Goal: Check status: Check status

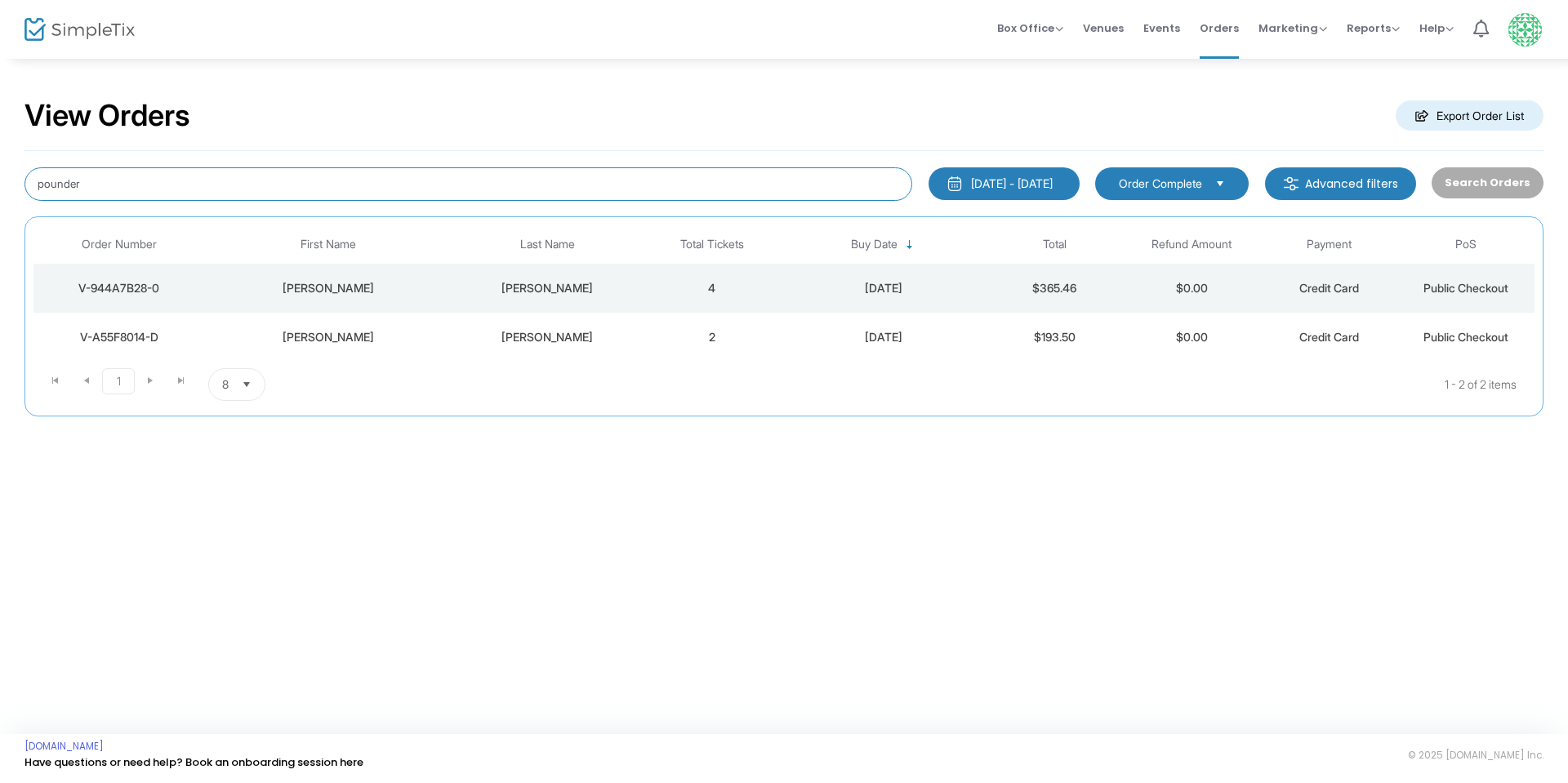
drag, startPoint x: 95, startPoint y: 186, endPoint x: 6, endPoint y: 219, distance: 94.9
click at [0, 201] on div "View Orders Export Order List pounder 6/14/2025 - 10/31/2025 Last 30 Days Today…" at bounding box center [784, 265] width 1568 height 416
type input "hernan"
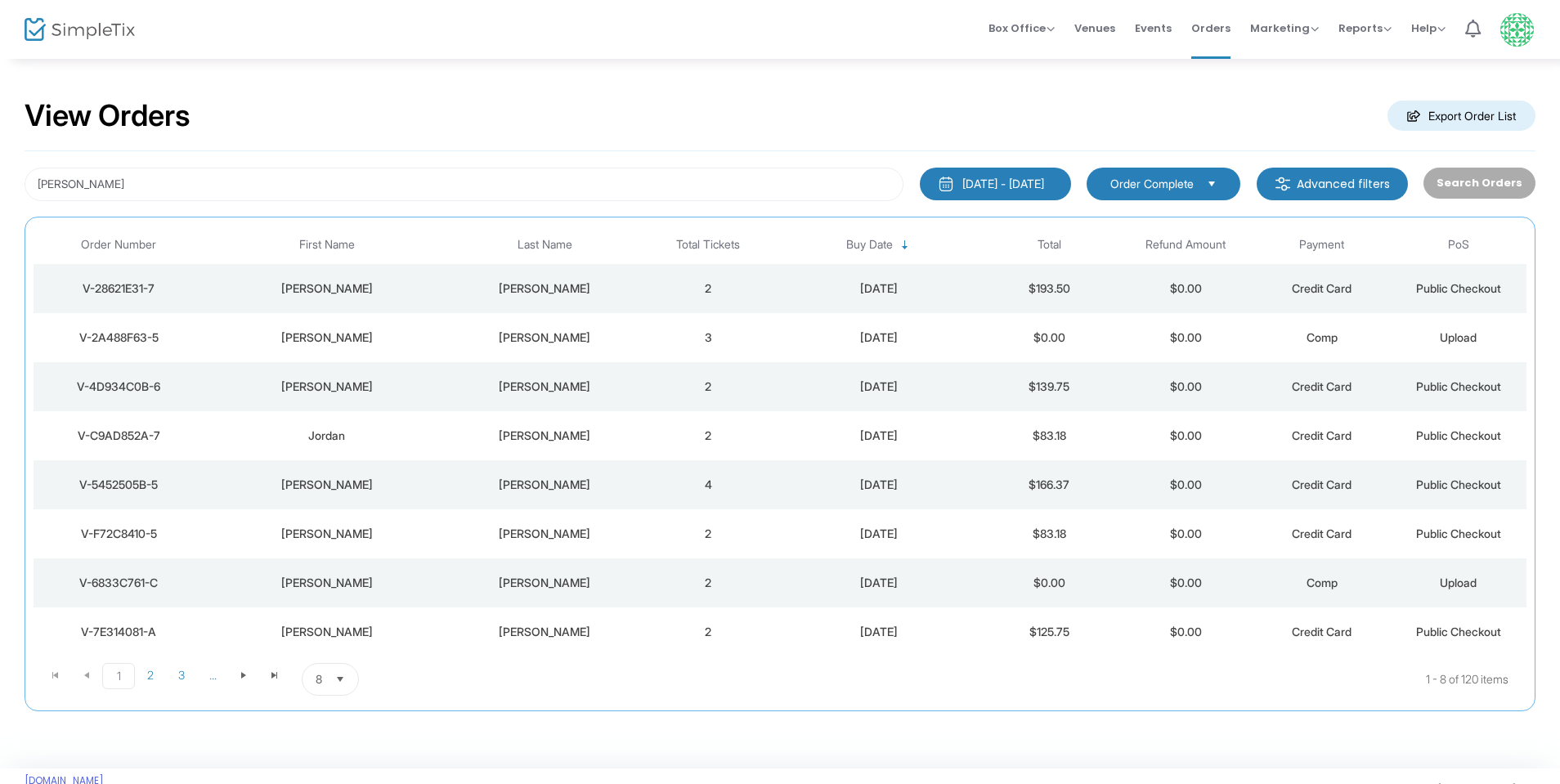
click at [152, 376] on td "V-4D934C0B-6" at bounding box center [118, 387] width 170 height 49
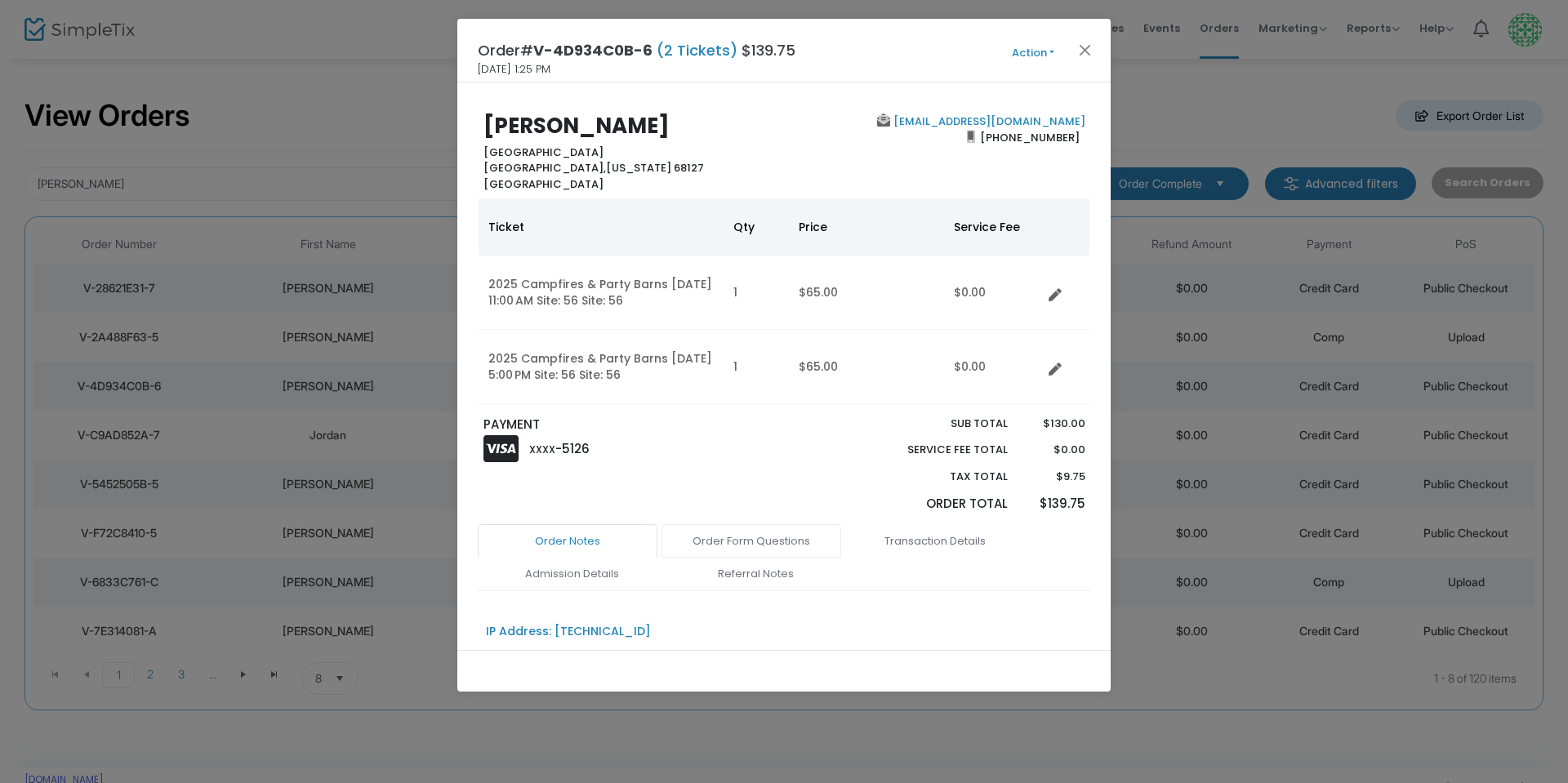
click at [749, 559] on link "Order Form Questions" at bounding box center [751, 541] width 180 height 35
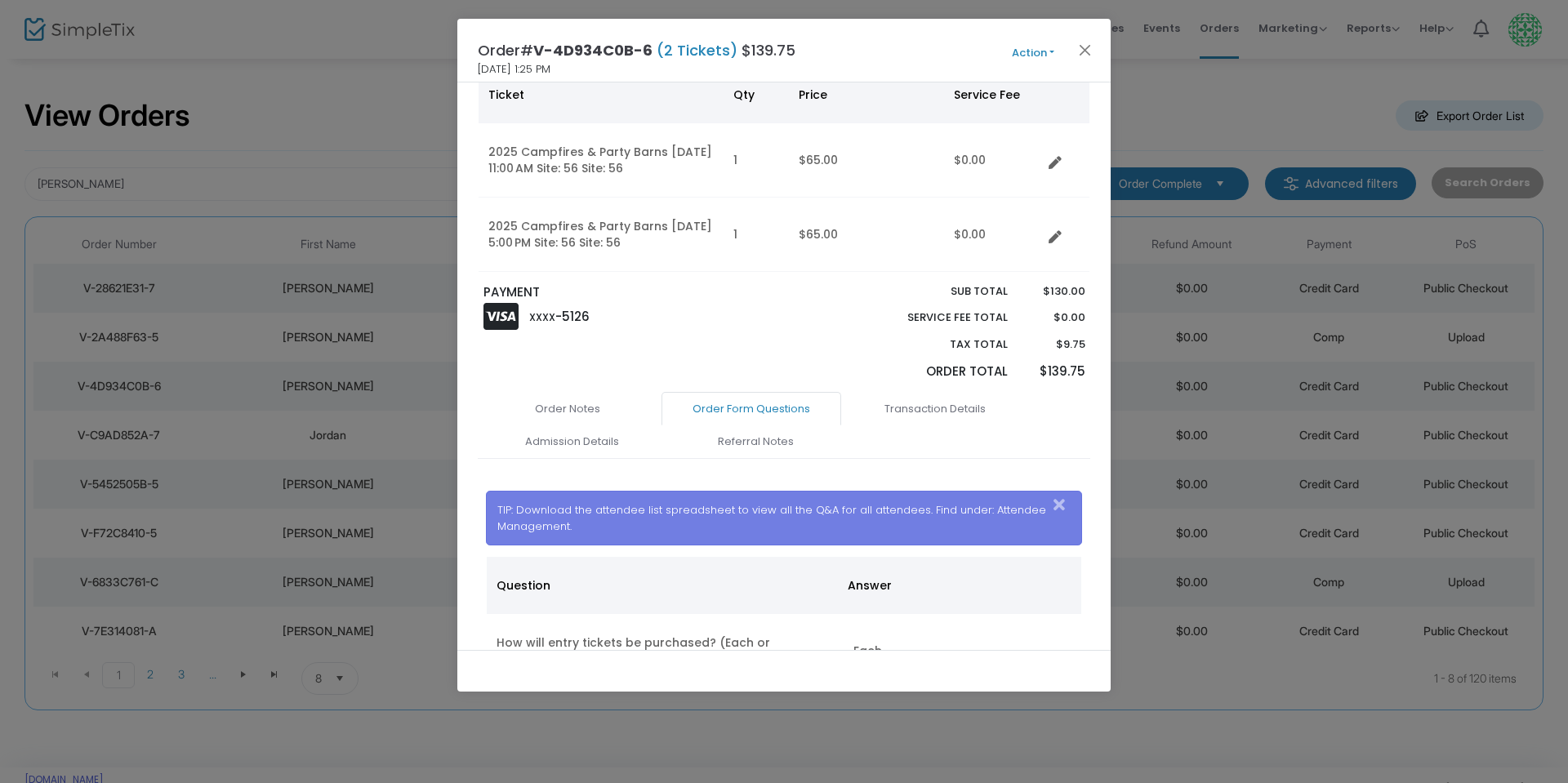
scroll to position [195, 0]
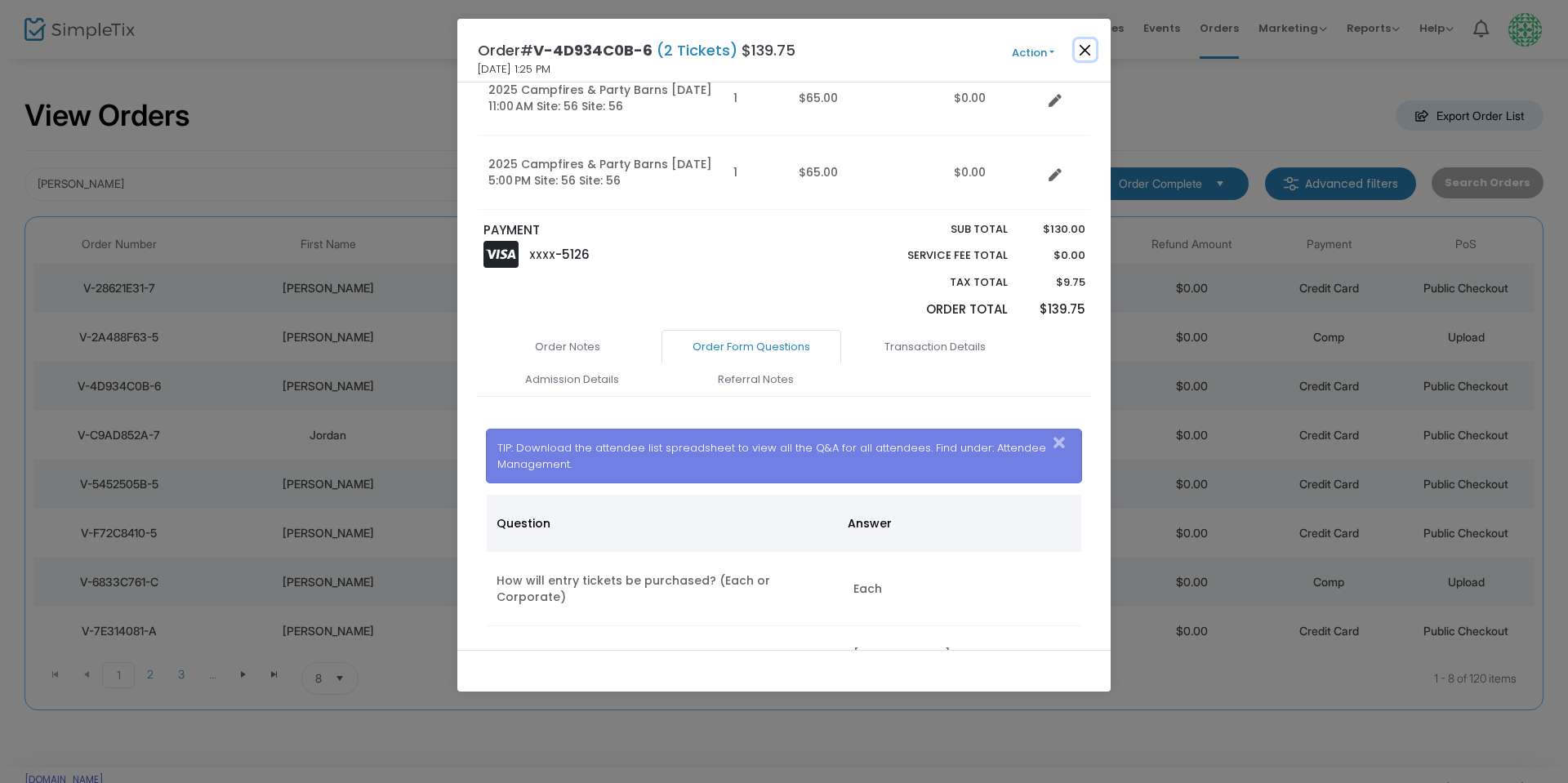
drag, startPoint x: 1089, startPoint y: 40, endPoint x: 964, endPoint y: 30, distance: 125.4
click at [1087, 39] on div "Order# V-4D934C0B-6 (2 Tickets) $139.75 9/20/2025 1:25 PM Action Mark Admitted …" at bounding box center [783, 51] width 653 height 64
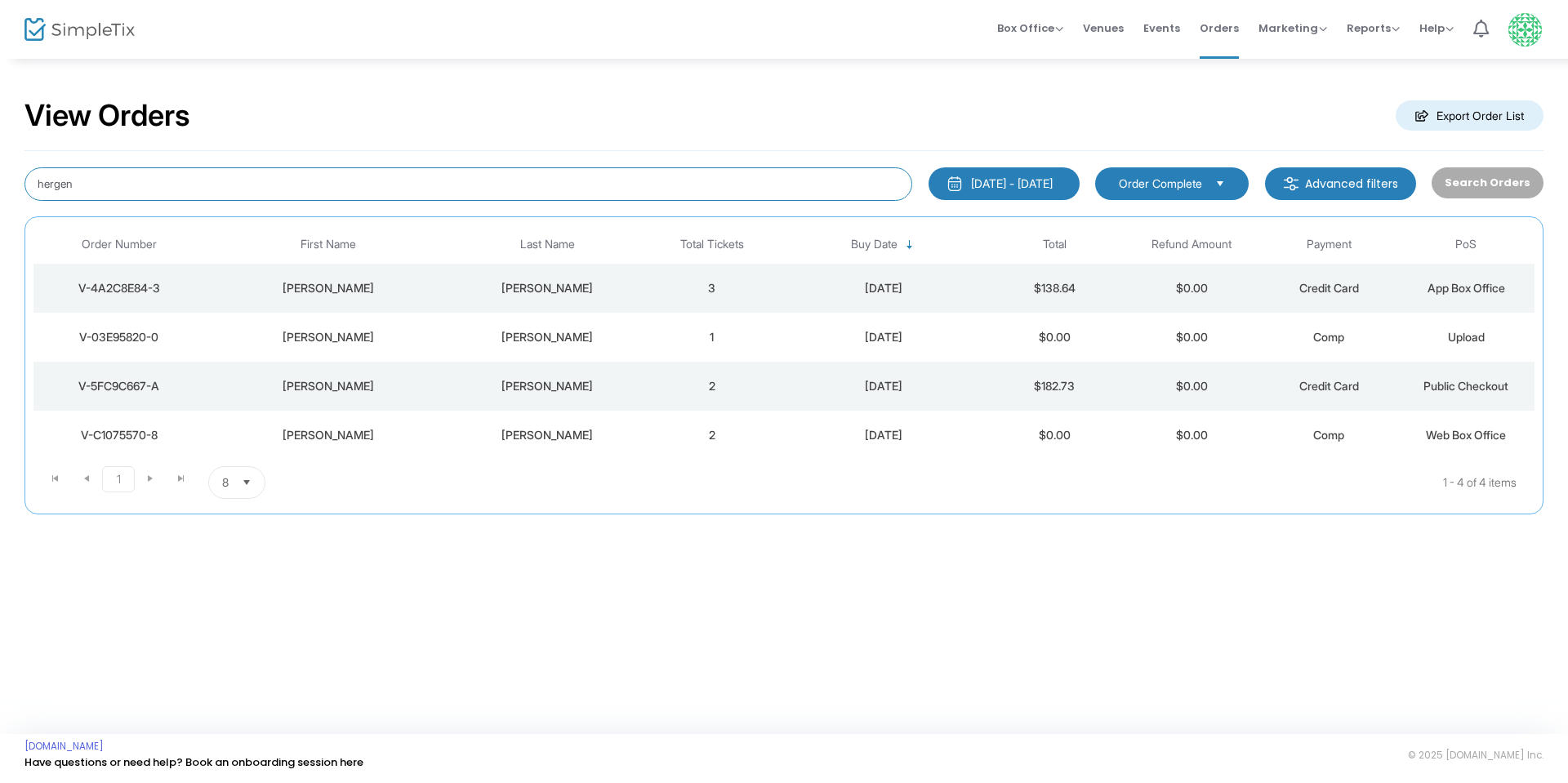
drag, startPoint x: 8, startPoint y: 176, endPoint x: 0, endPoint y: 174, distance: 8.2
click at [0, 177] on div "View Orders Export Order List hergen [DATE] - [DATE] Last 30 Days [DATE] [DATE]…" at bounding box center [784, 314] width 1568 height 514
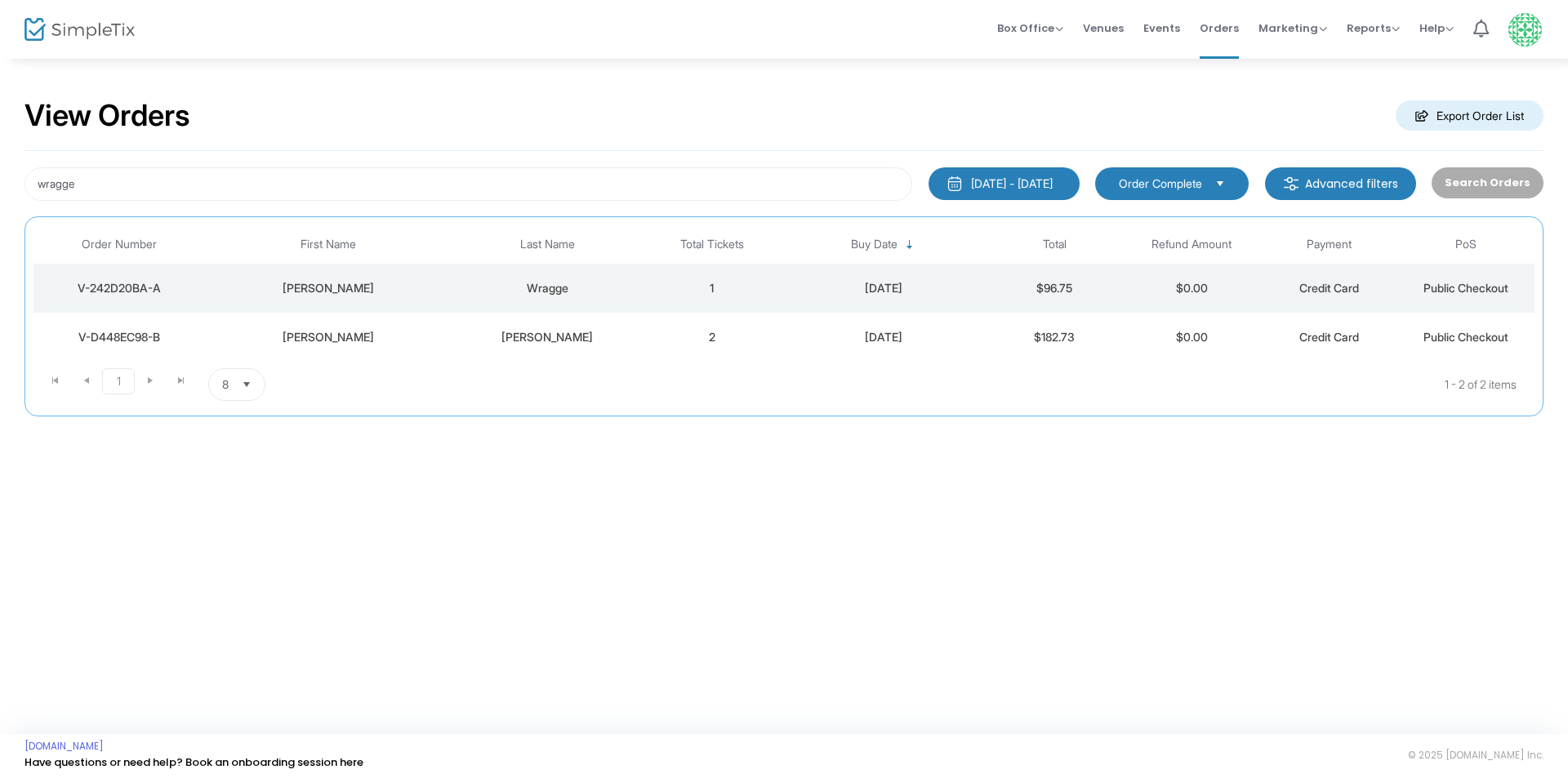
click at [141, 286] on div "V-242D20BA-A" at bounding box center [120, 287] width 164 height 16
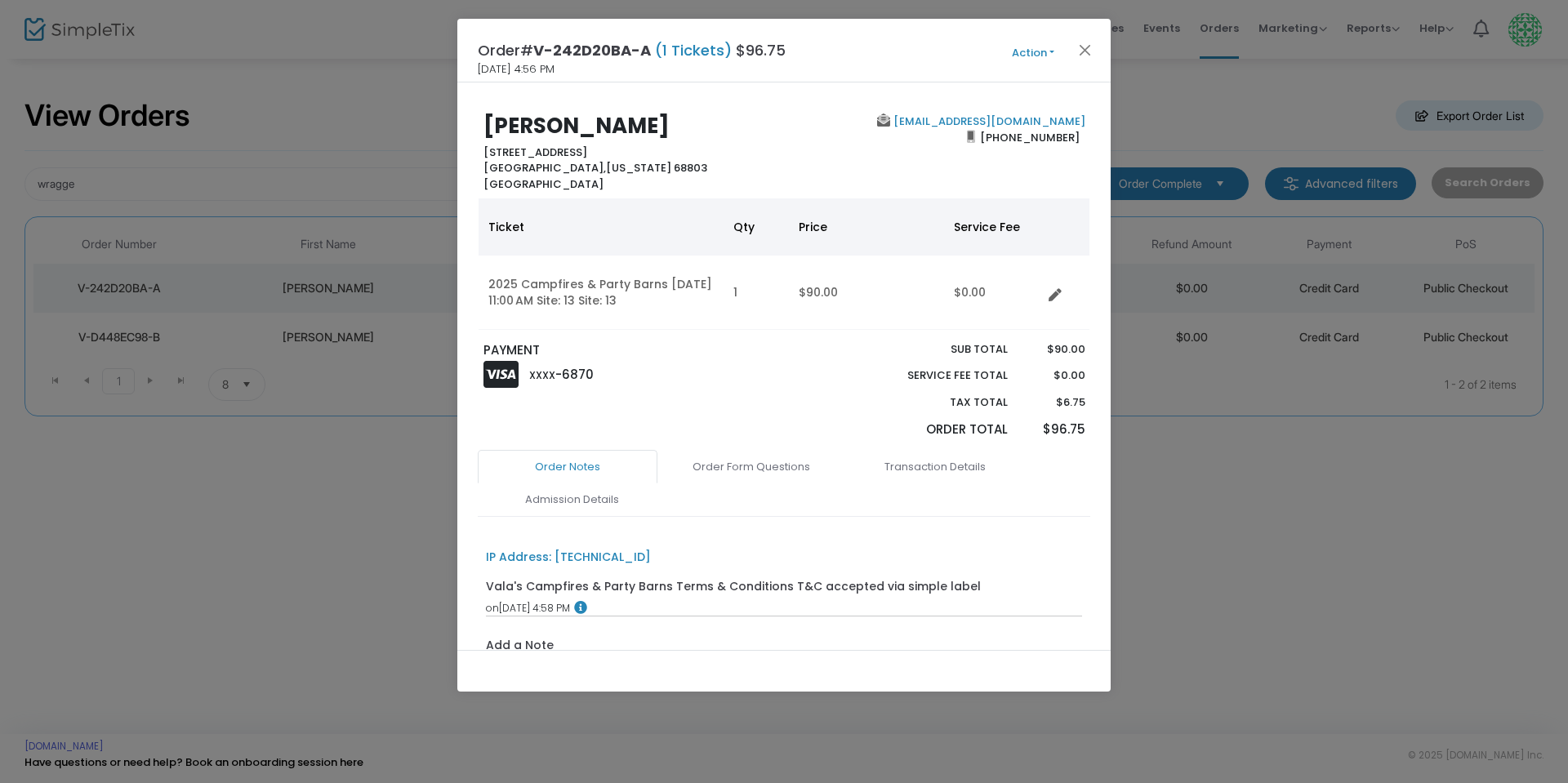
drag, startPoint x: 764, startPoint y: 462, endPoint x: 868, endPoint y: 362, distance: 144.3
click at [769, 455] on link "Order Form Questions" at bounding box center [751, 467] width 180 height 35
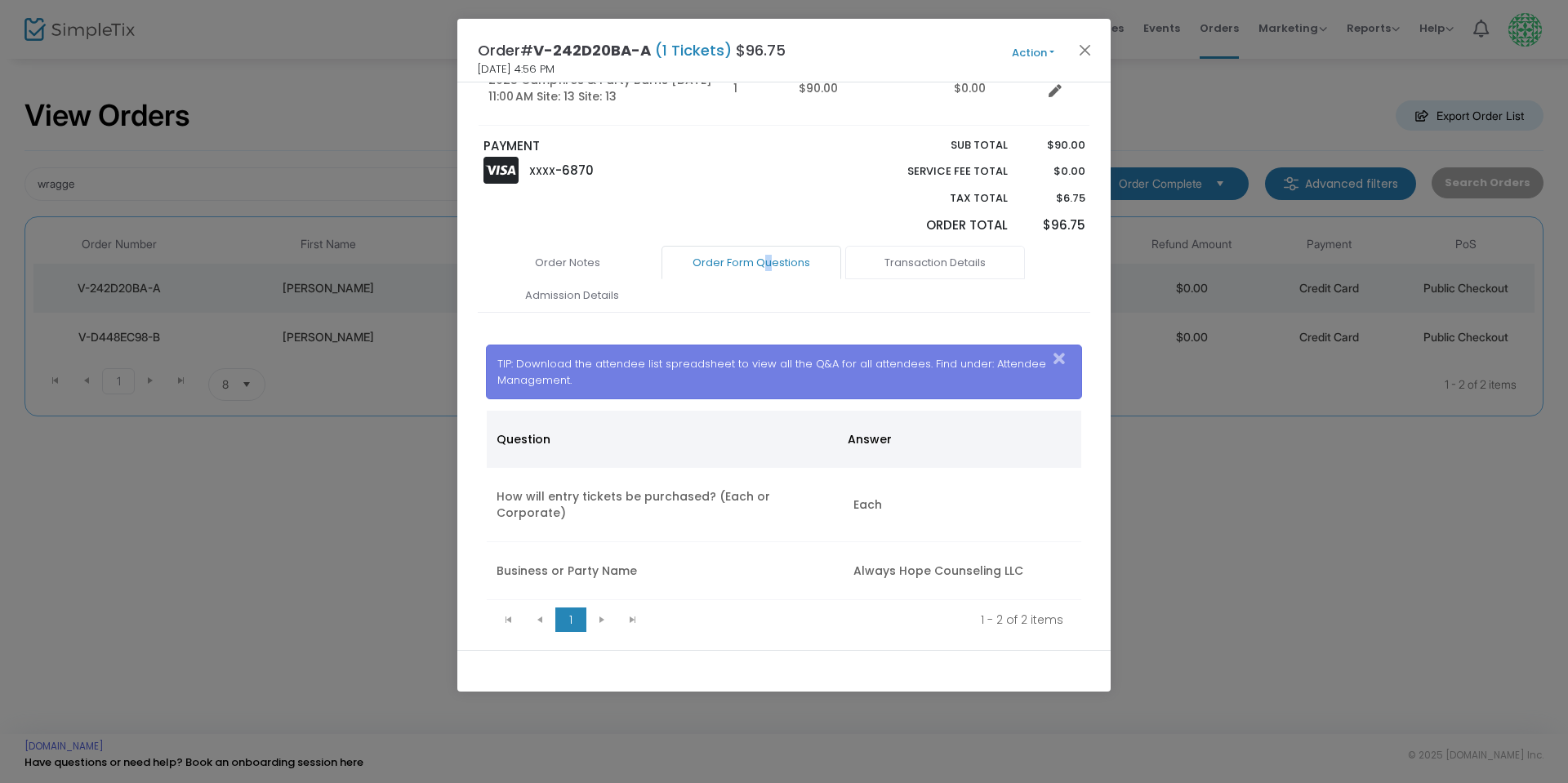
scroll to position [205, 0]
drag, startPoint x: 1084, startPoint y: 46, endPoint x: 976, endPoint y: 47, distance: 108.0
click at [1080, 46] on button "Close" at bounding box center [1085, 49] width 21 height 21
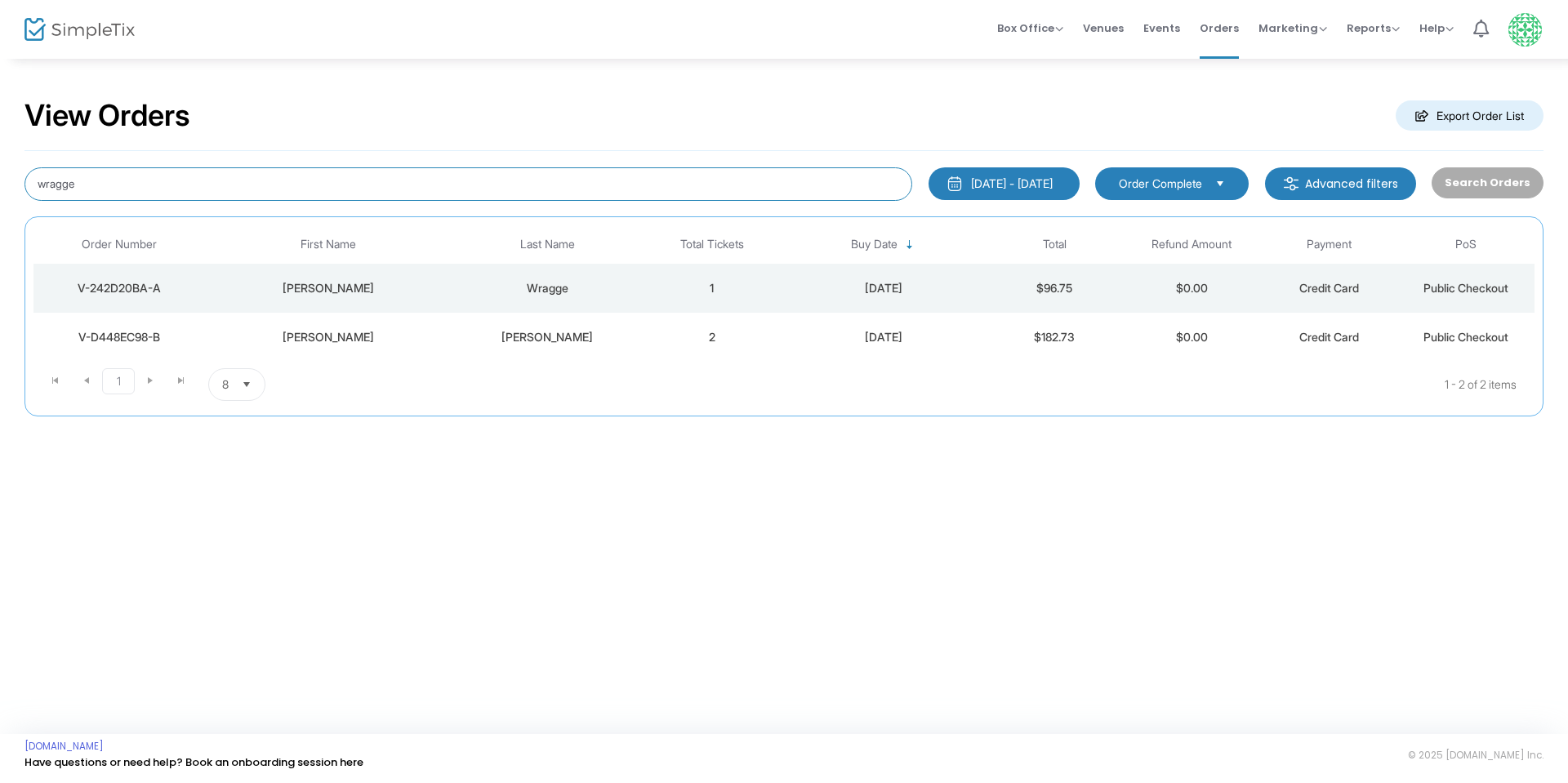
drag, startPoint x: 46, startPoint y: 188, endPoint x: 0, endPoint y: 206, distance: 49.4
click at [0, 198] on div "View Orders Export Order List wragge [DATE] - [DATE] Last 30 Days [DATE] [DATE]…" at bounding box center [784, 265] width 1568 height 416
type input "[PERSON_NAME]"
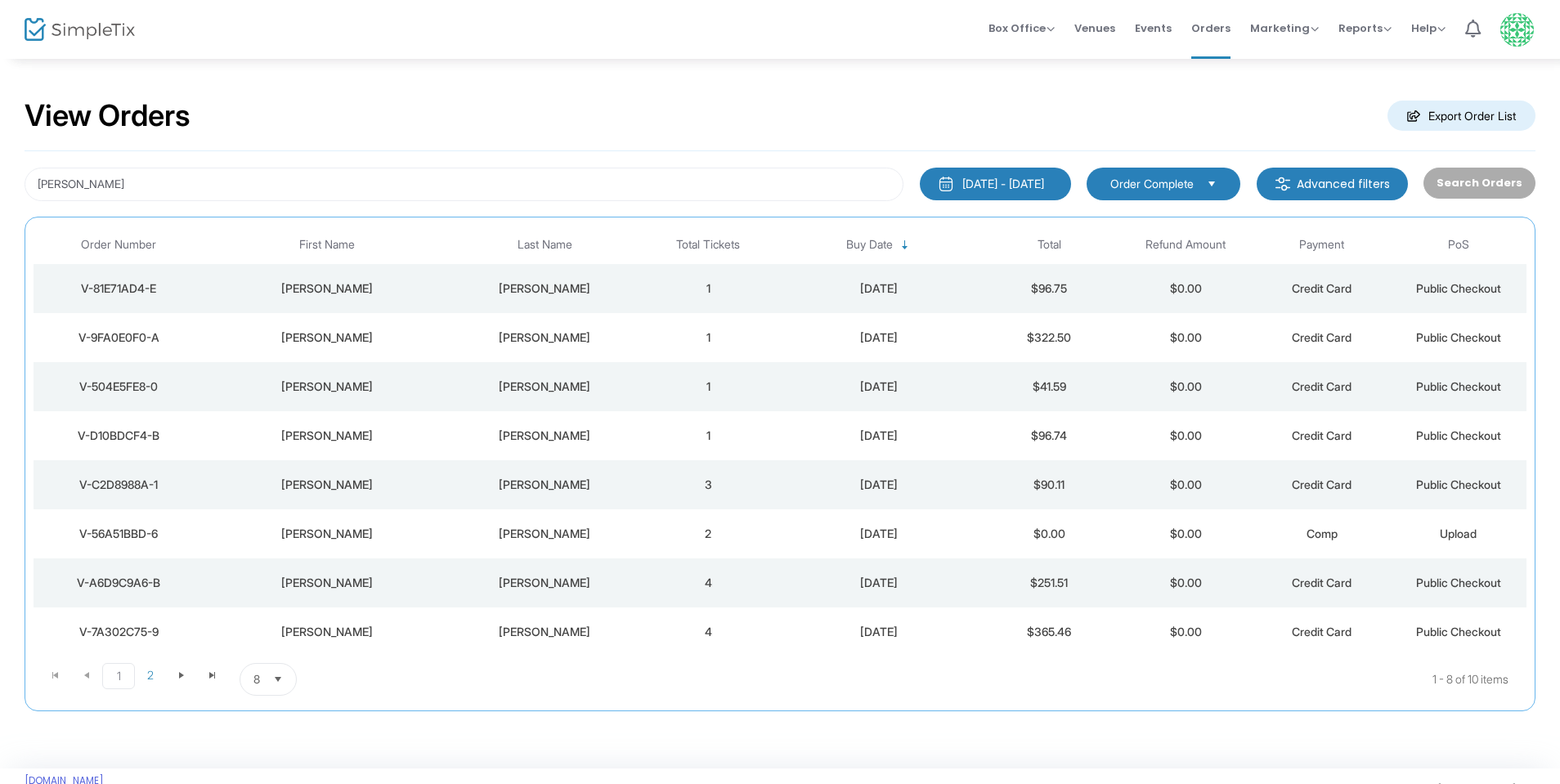
click at [118, 281] on div "V-81E71AD4-E" at bounding box center [119, 288] width 162 height 16
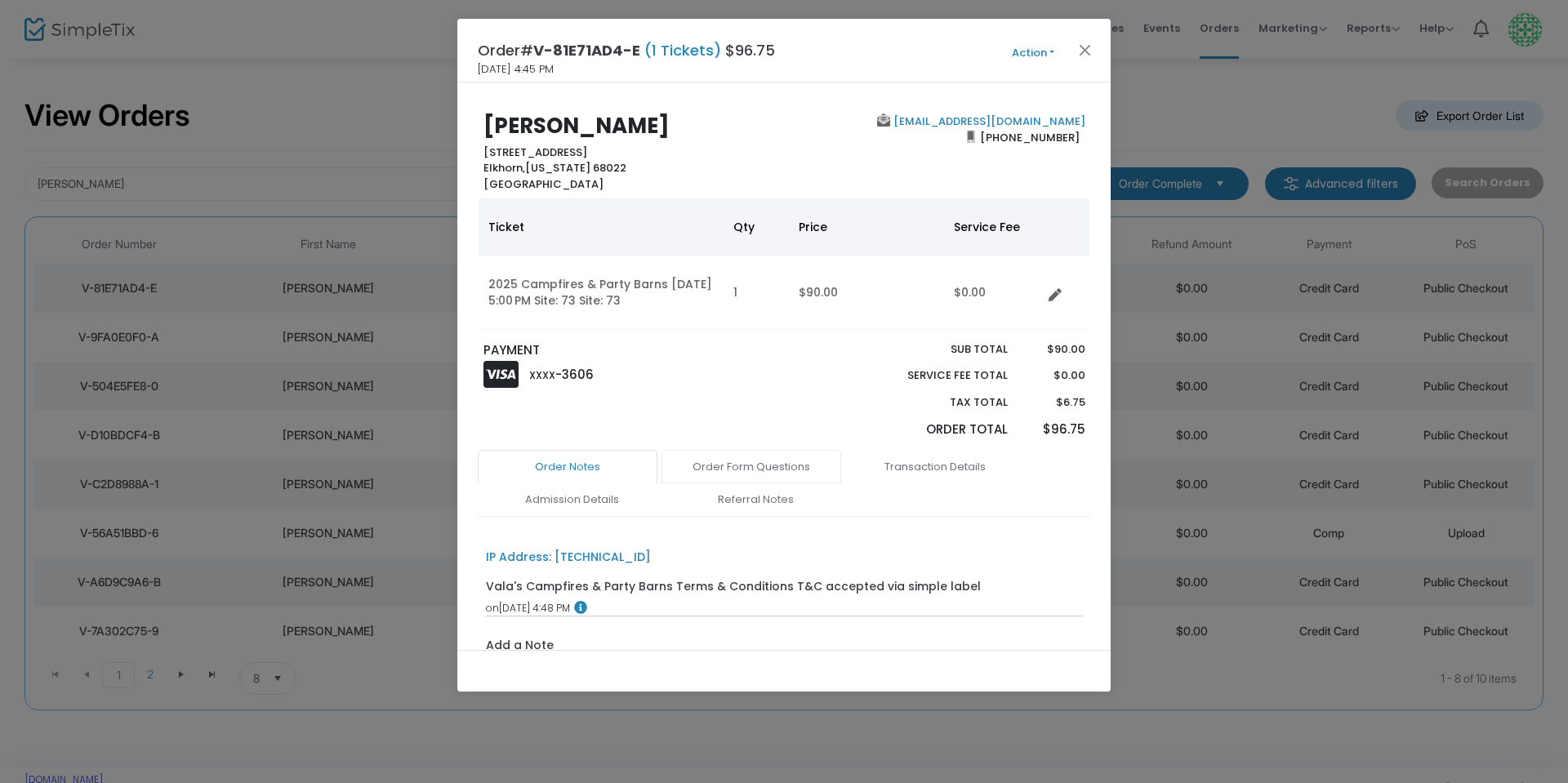
click at [761, 461] on link "Order Form Questions" at bounding box center [751, 467] width 180 height 35
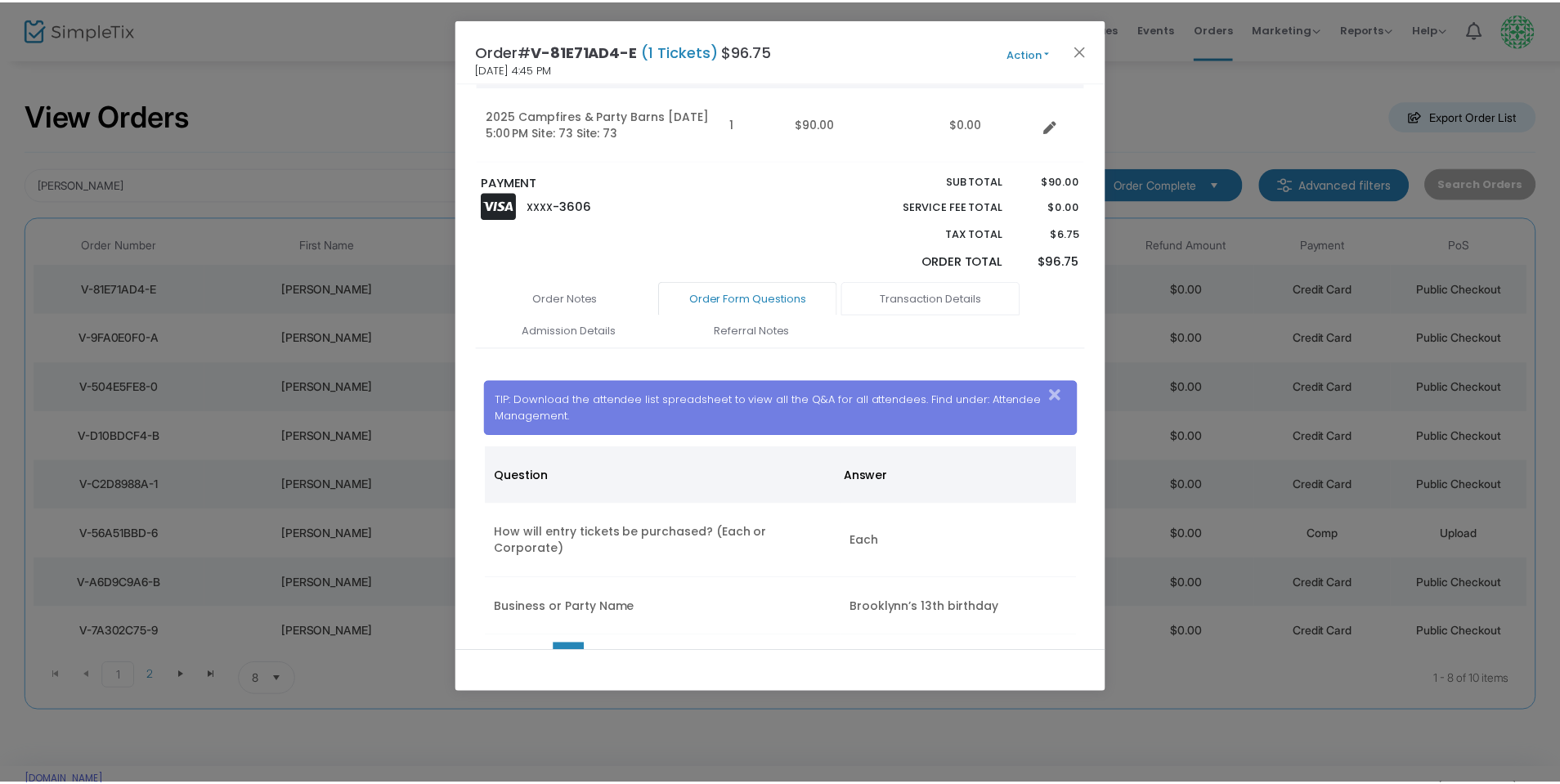
scroll to position [235, 0]
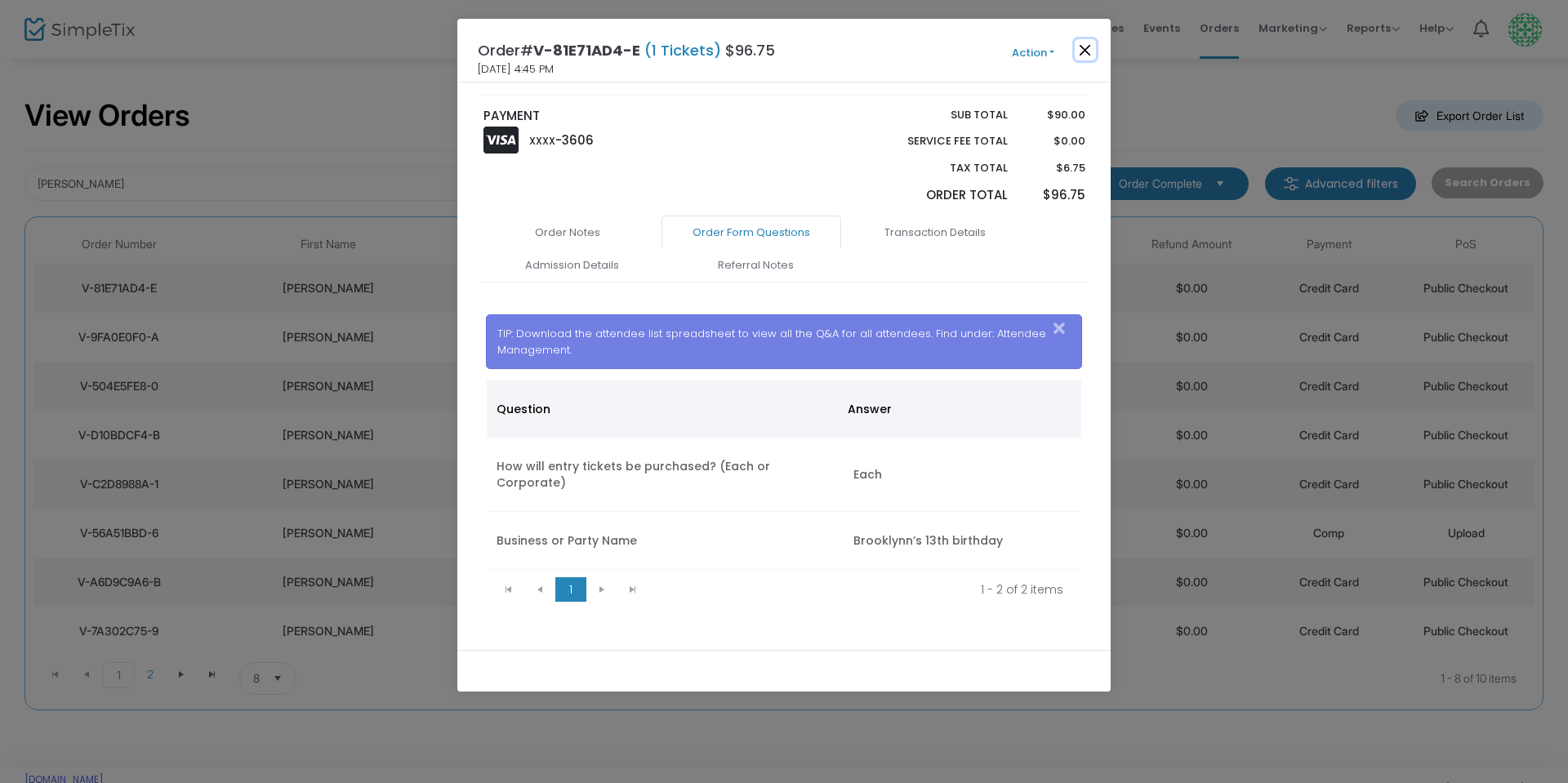
click at [1087, 50] on button "Close" at bounding box center [1085, 49] width 21 height 21
